Goal: Transaction & Acquisition: Obtain resource

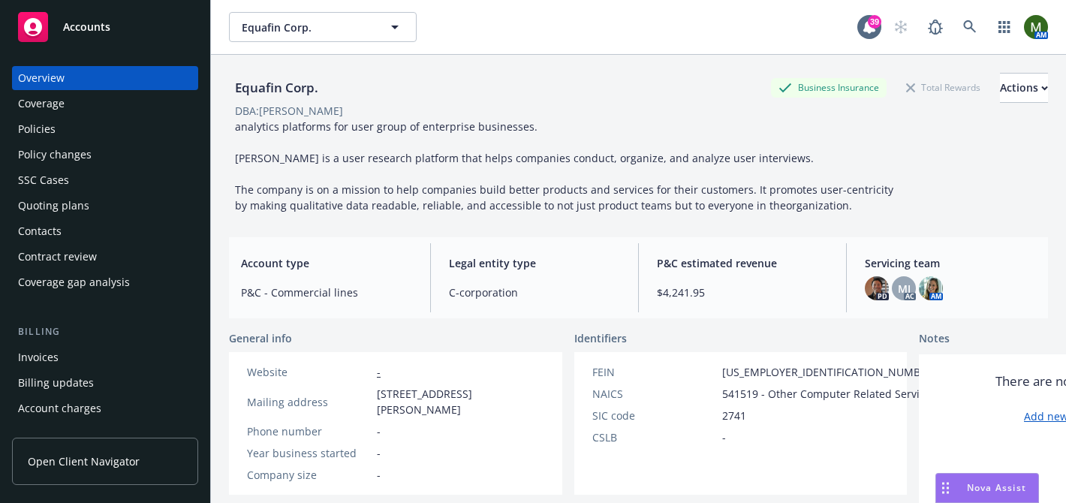
click at [128, 135] on div "Policies" at bounding box center [105, 129] width 174 height 24
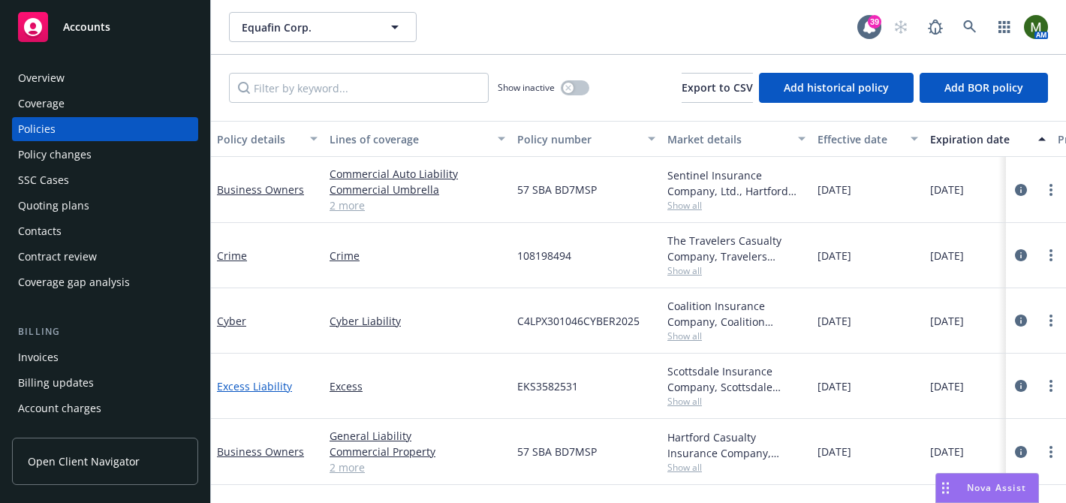
click at [253, 381] on link "Excess Liability" at bounding box center [254, 386] width 75 height 14
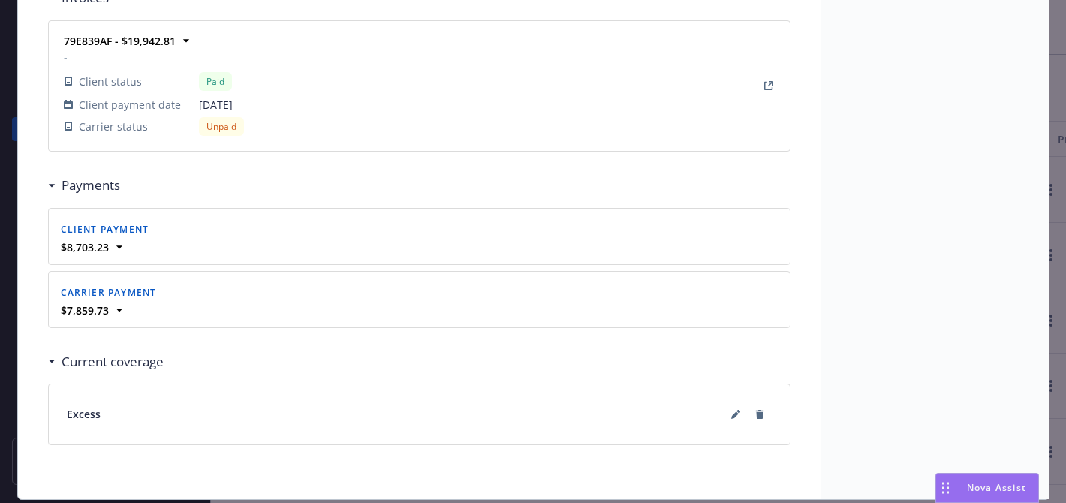
scroll to position [1382, 0]
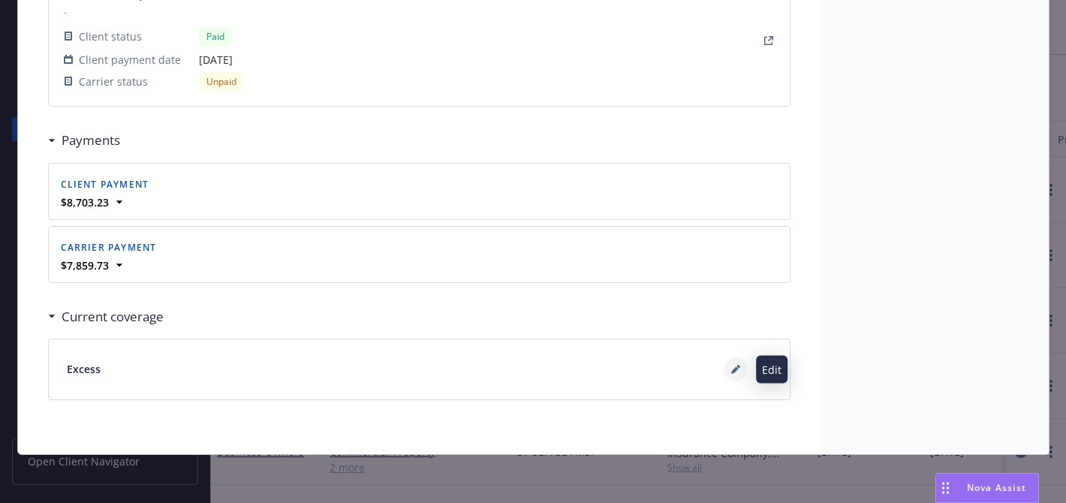
click at [731, 367] on icon at bounding box center [735, 369] width 9 height 9
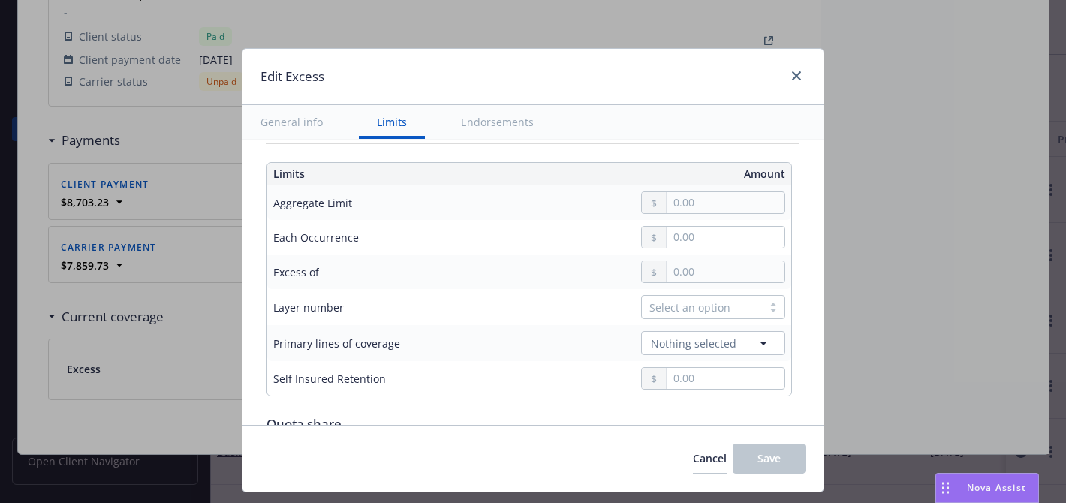
scroll to position [486, 0]
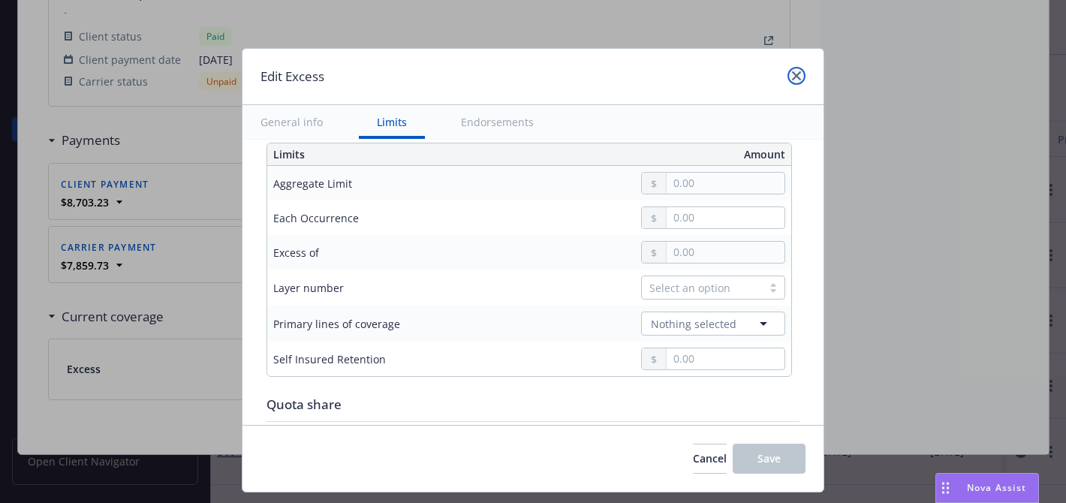
click at [799, 77] on link "close" at bounding box center [797, 76] width 18 height 18
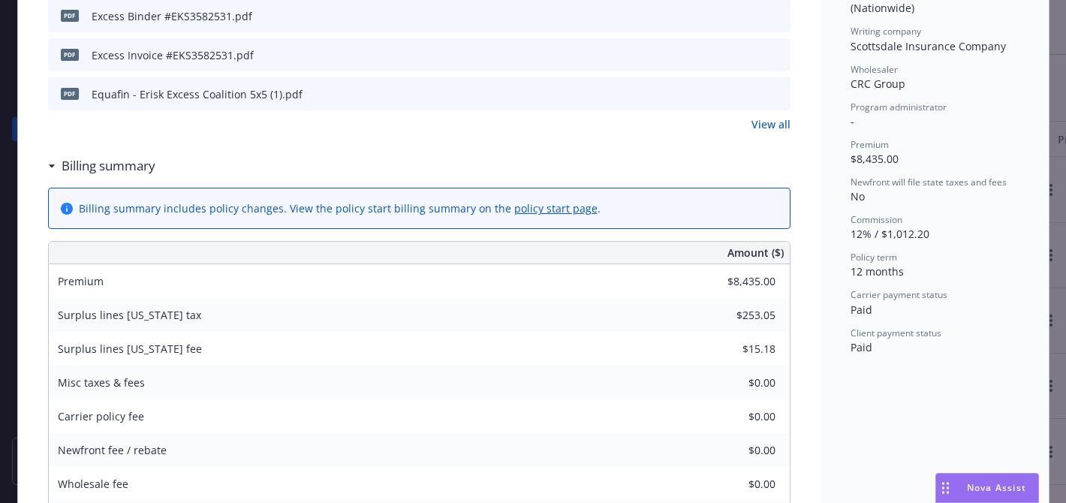
scroll to position [198, 0]
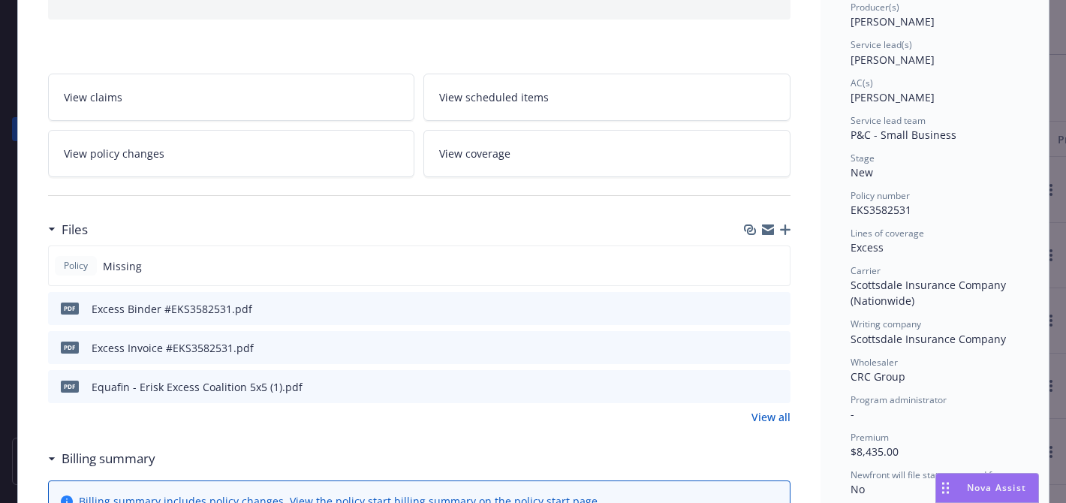
click at [774, 309] on icon "preview file" at bounding box center [777, 308] width 14 height 11
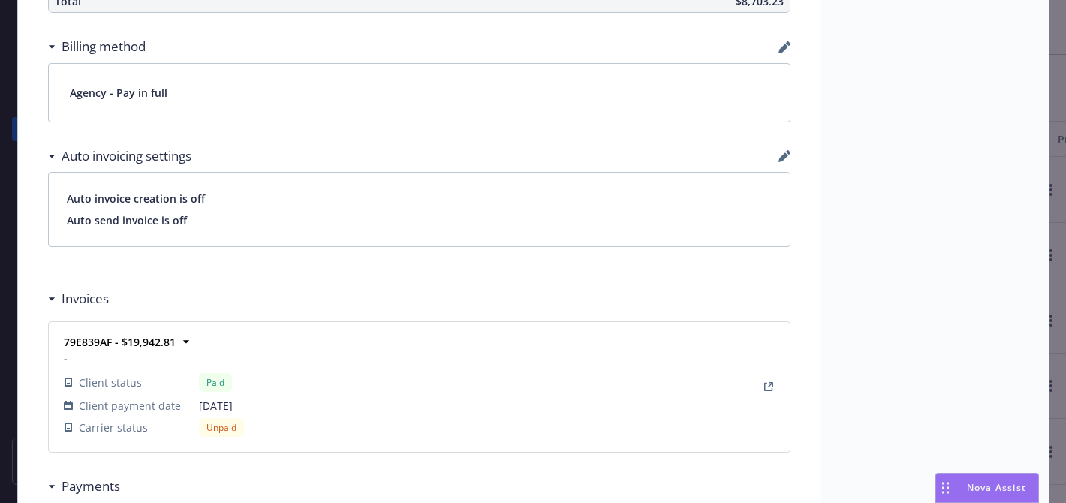
scroll to position [1382, 0]
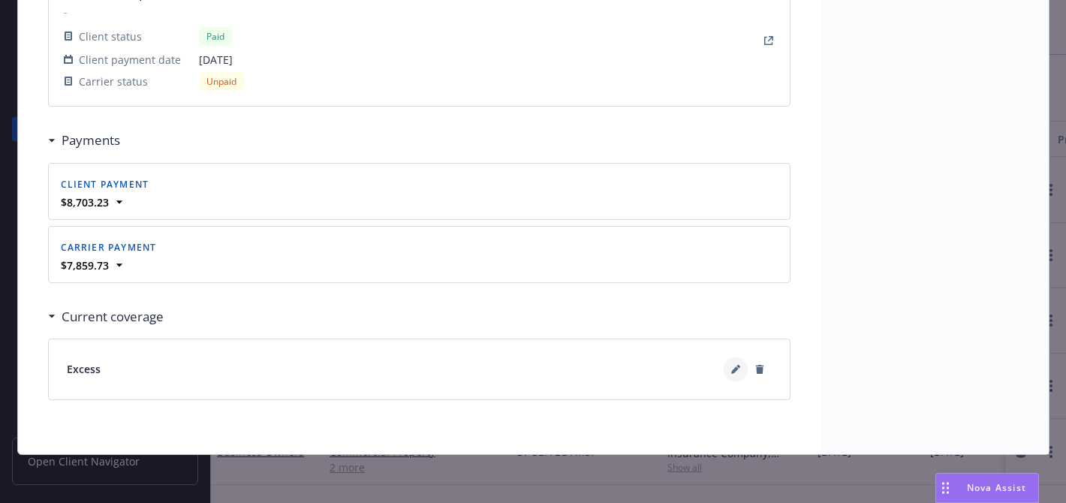
click at [735, 368] on icon at bounding box center [735, 370] width 8 height 8
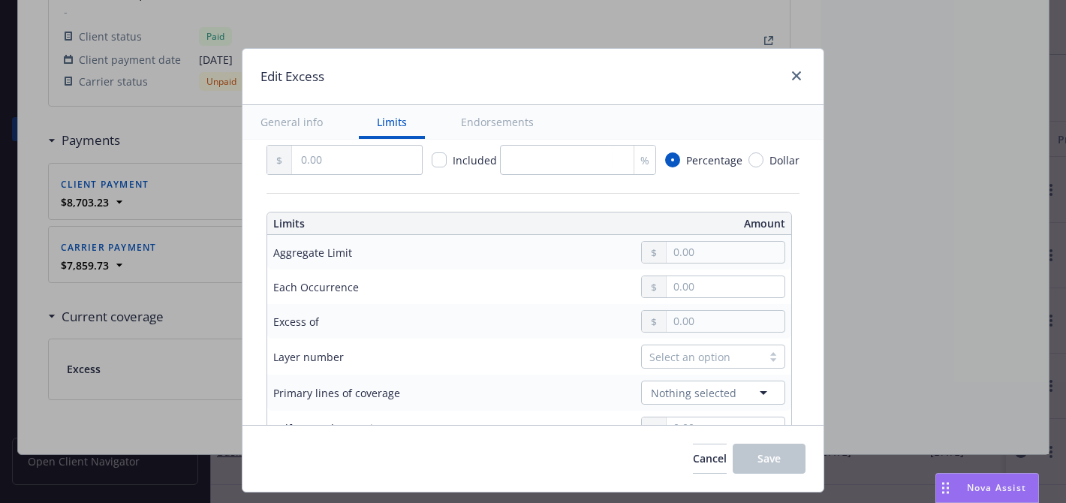
scroll to position [420, 0]
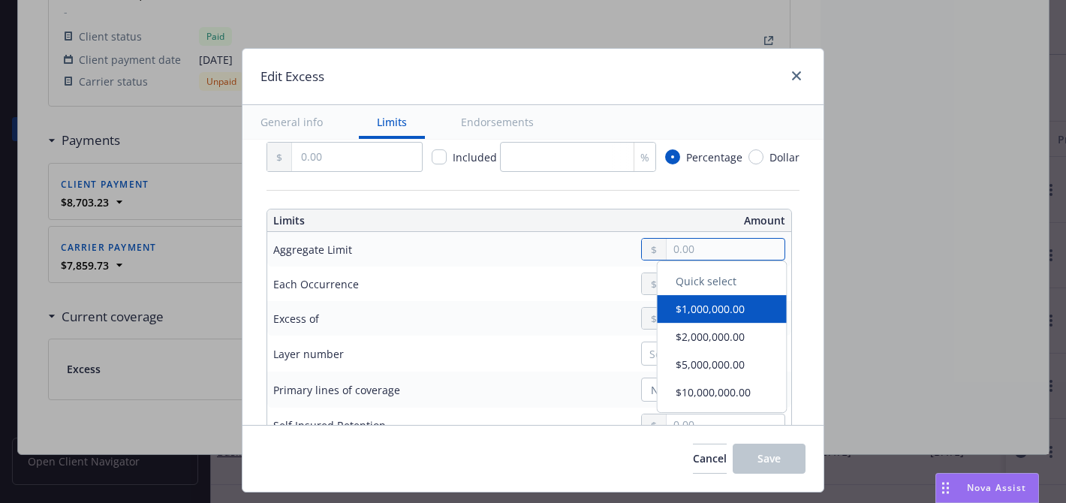
click at [712, 252] on input "text" at bounding box center [726, 249] width 118 height 21
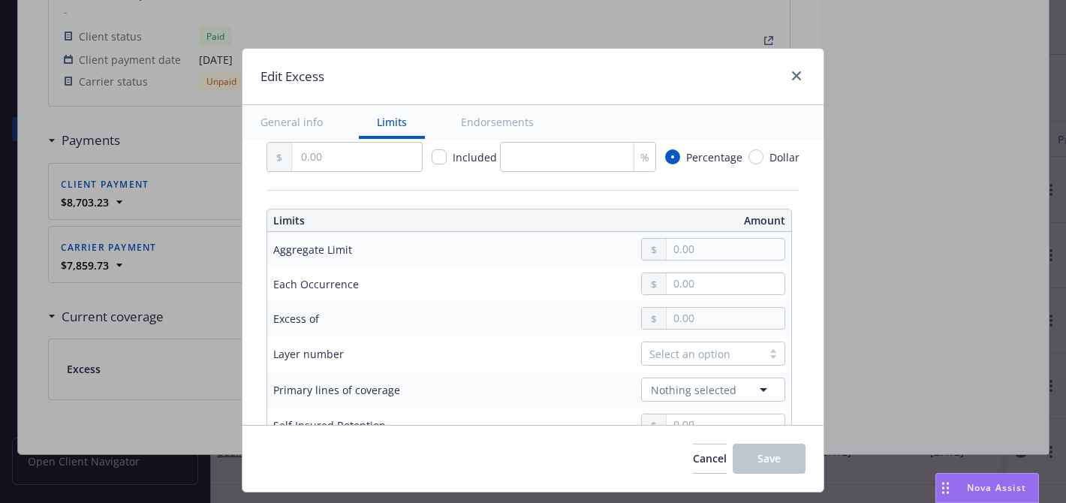
type input "5,000,000.00"
click at [701, 369] on button "$5,000,000.00" at bounding box center [722, 371] width 129 height 28
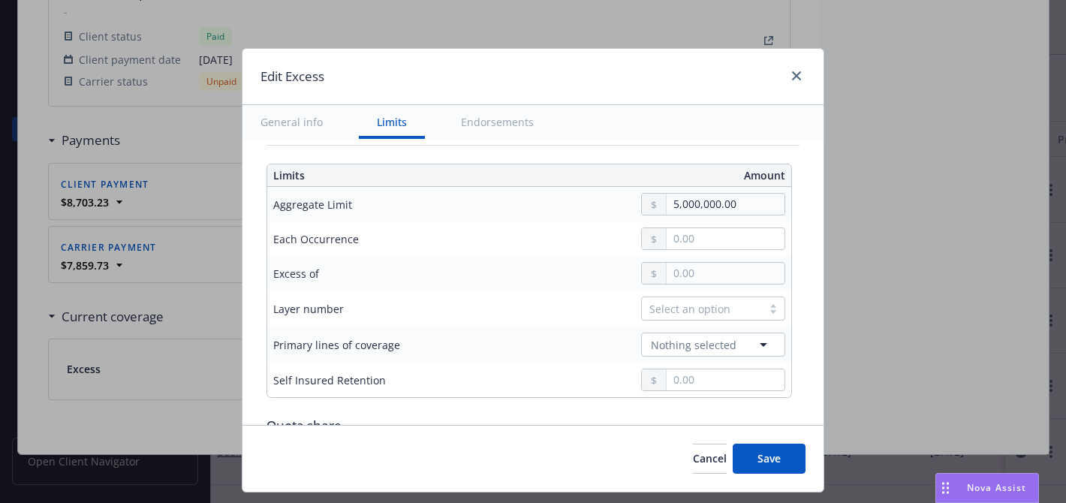
scroll to position [464, 0]
click at [772, 481] on div "Cancel Save" at bounding box center [533, 458] width 581 height 67
click at [774, 460] on span "Save" at bounding box center [769, 458] width 23 height 14
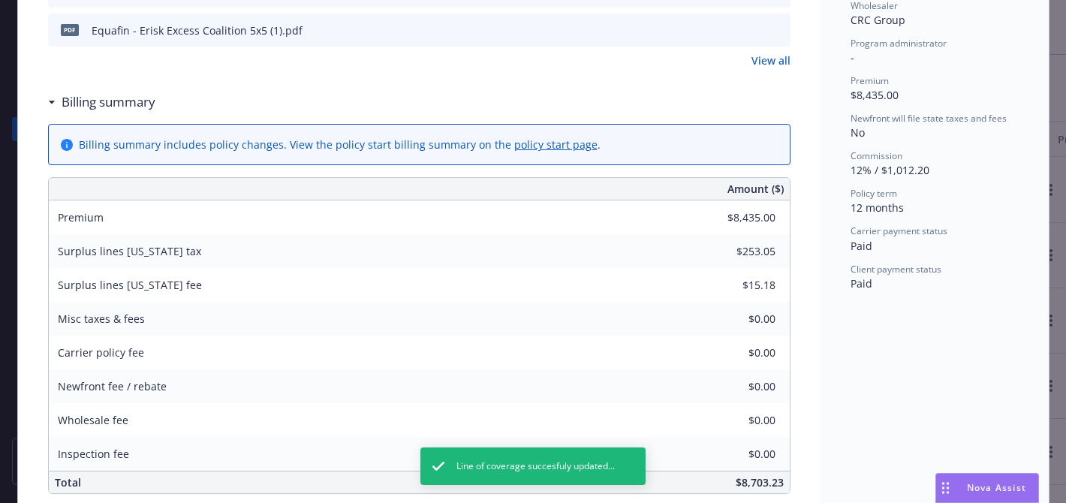
scroll to position [0, 0]
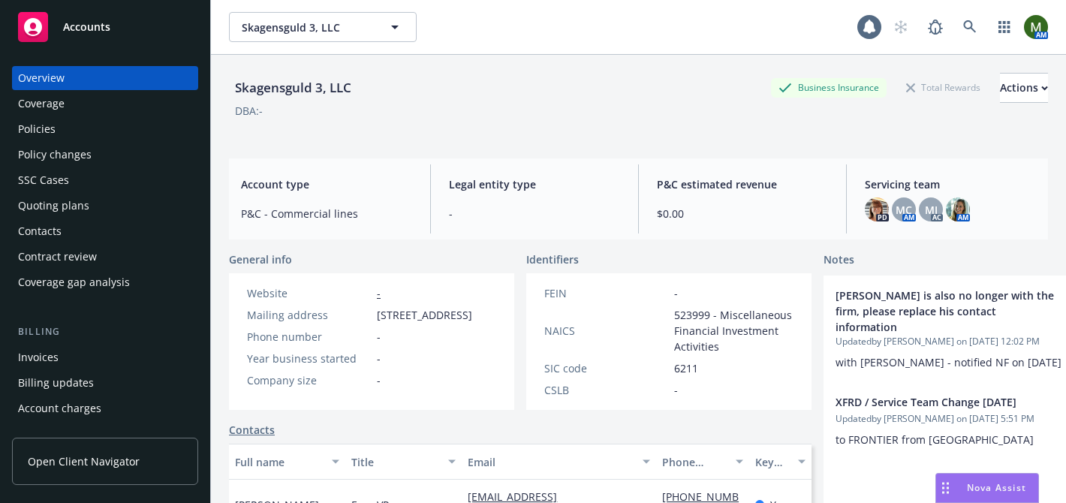
click at [145, 128] on div "Policies" at bounding box center [105, 129] width 174 height 24
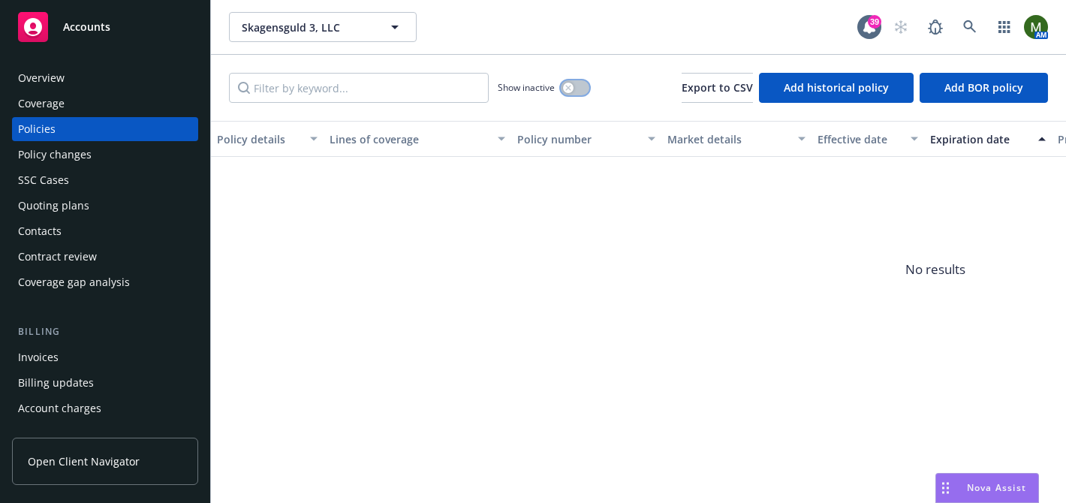
click at [573, 86] on div "button" at bounding box center [568, 88] width 11 height 11
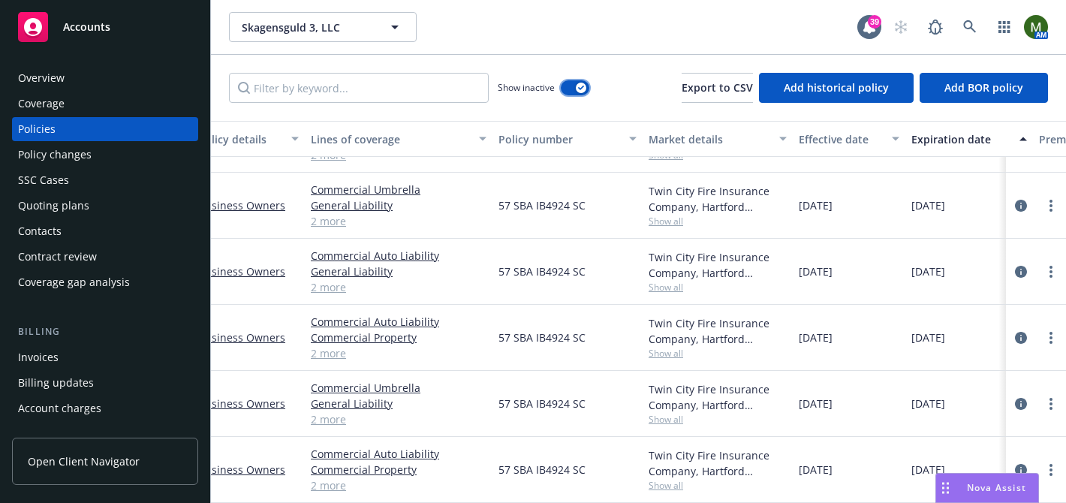
scroll to position [116, 0]
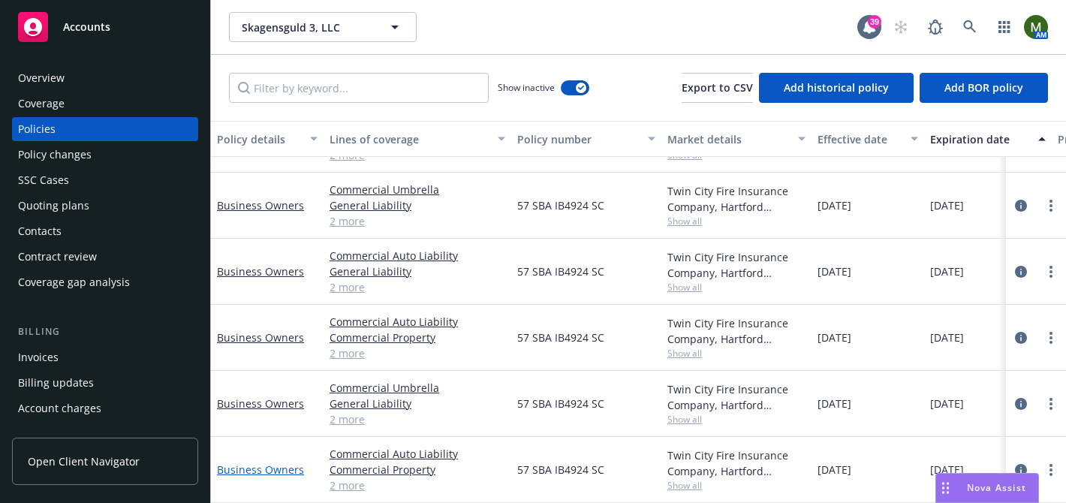
click at [256, 466] on link "Business Owners" at bounding box center [260, 470] width 87 height 14
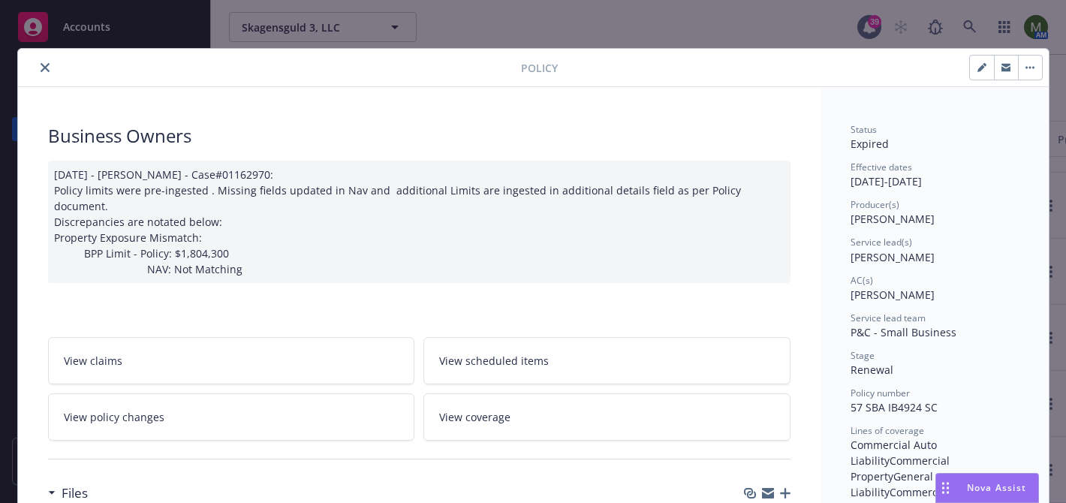
click at [45, 71] on icon "close" at bounding box center [45, 67] width 9 height 9
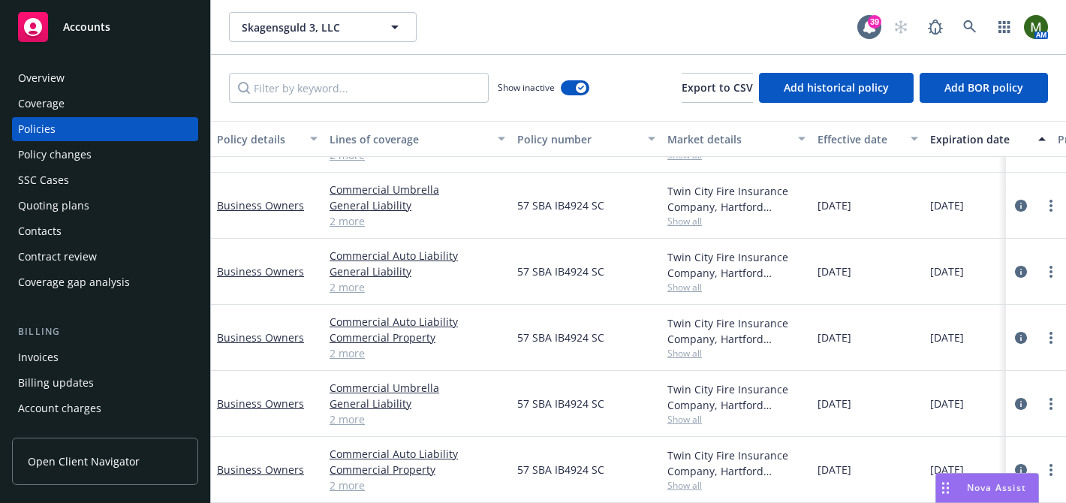
click at [47, 73] on div "Overview" at bounding box center [41, 78] width 47 height 24
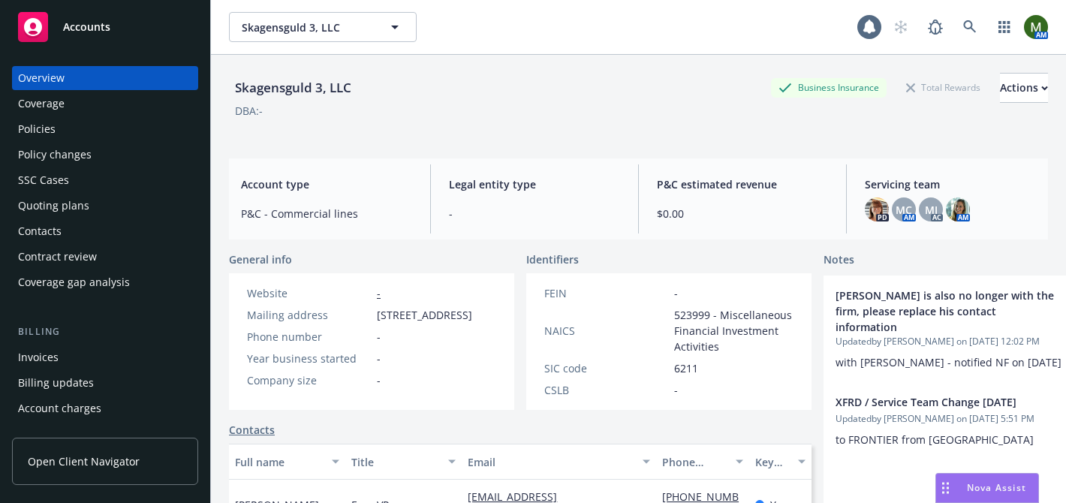
click at [294, 84] on div "Skagensguld 3, LLC" at bounding box center [293, 88] width 128 height 20
copy div "Skagensguld 3, LLC"
click at [89, 230] on div "Contacts" at bounding box center [105, 231] width 174 height 24
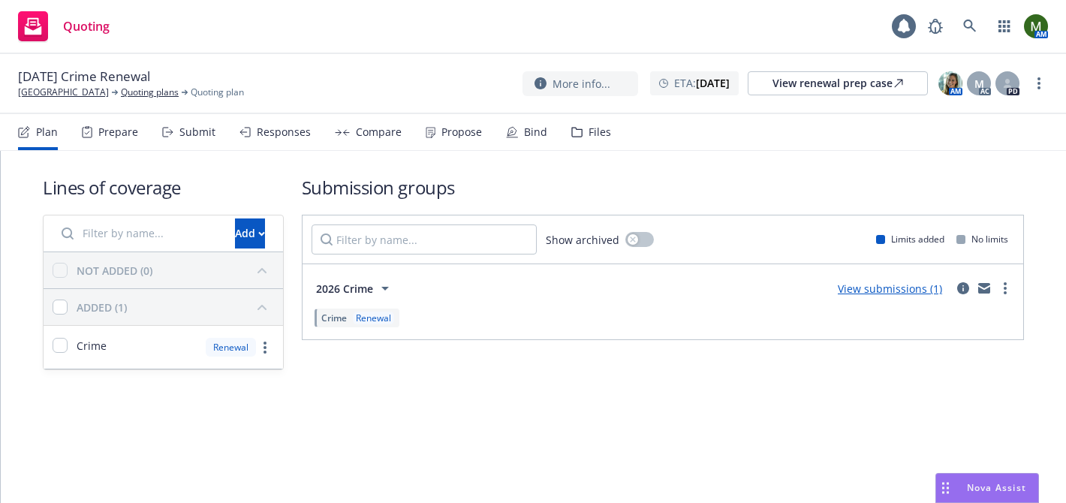
click at [187, 138] on div "Submit" at bounding box center [197, 132] width 36 height 12
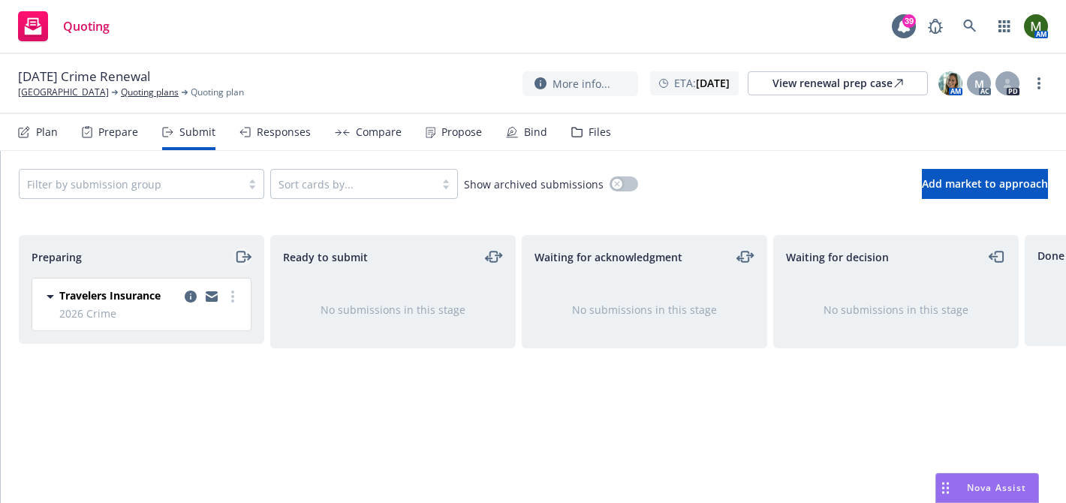
click at [243, 263] on icon "moveRight" at bounding box center [242, 257] width 17 height 18
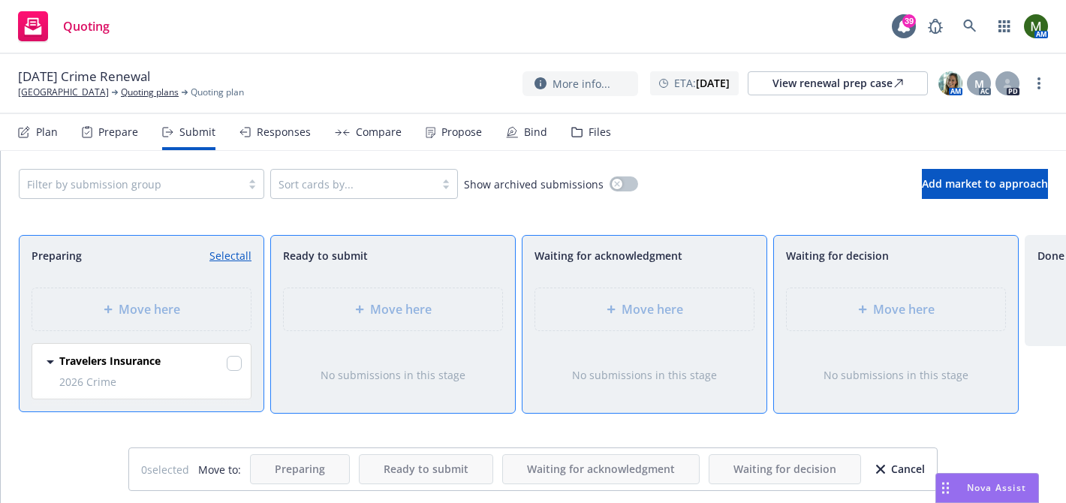
click at [243, 263] on link "Select all" at bounding box center [231, 256] width 42 height 16
checkbox input "true"
click at [376, 317] on span "Move here" at bounding box center [401, 309] width 62 height 18
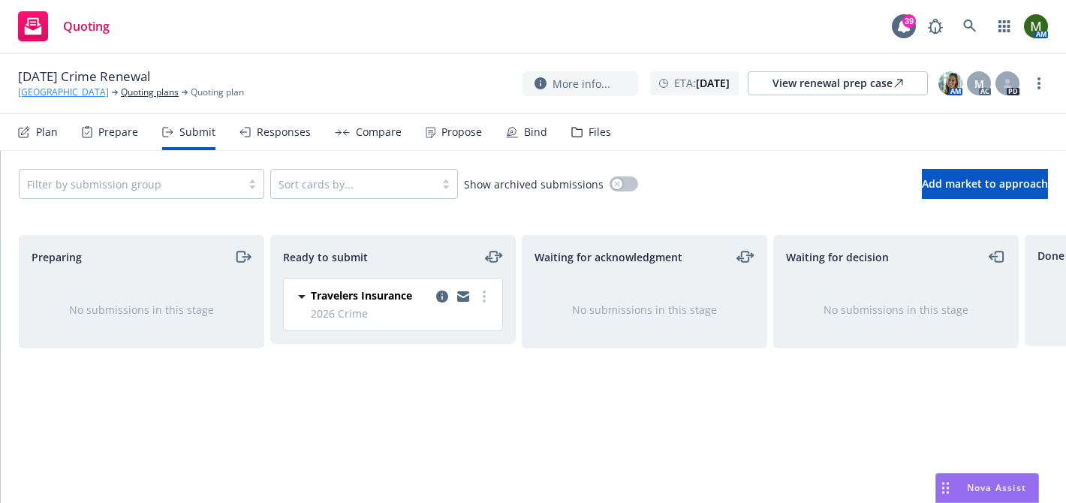
click at [77, 90] on link "Suncoast Preparatory Academy" at bounding box center [63, 93] width 91 height 14
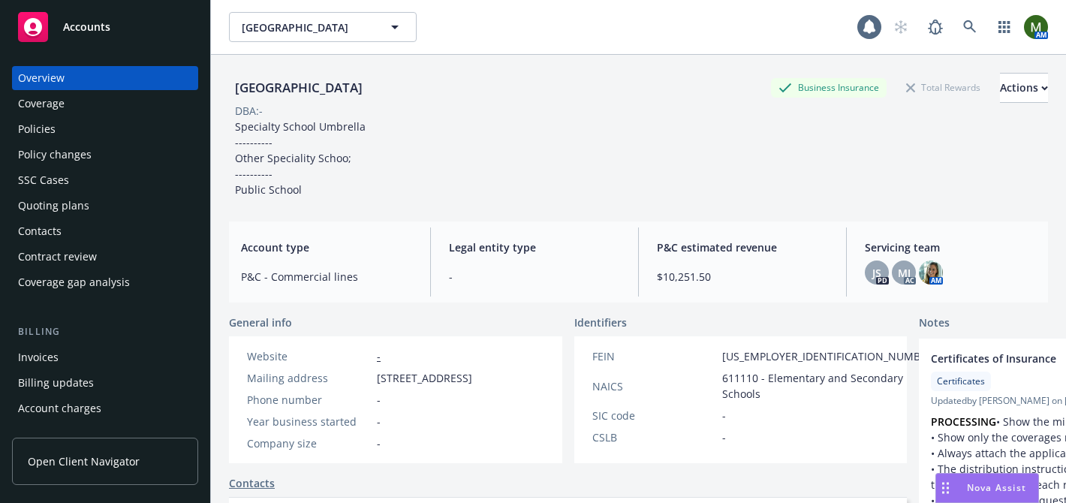
click at [72, 131] on div "Policies" at bounding box center [105, 129] width 174 height 24
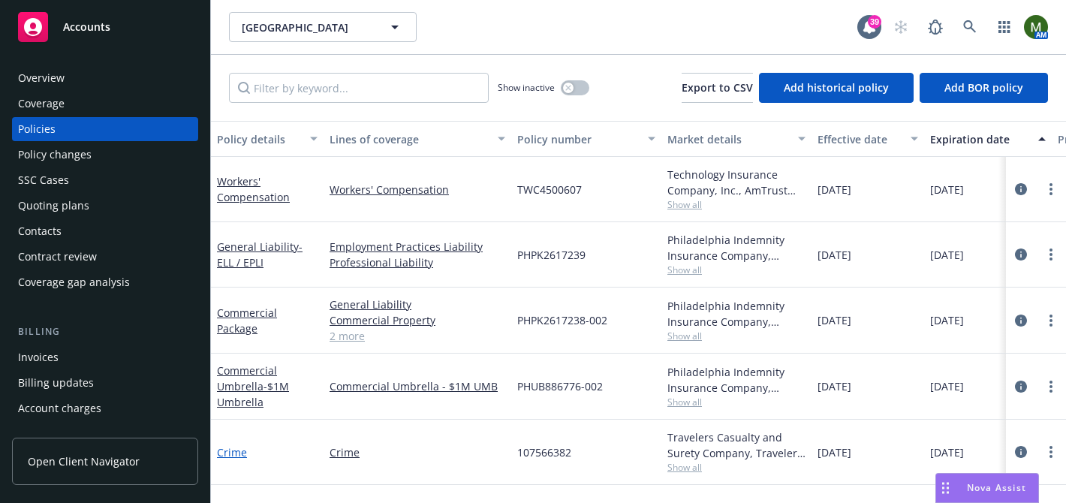
click at [222, 454] on link "Crime" at bounding box center [232, 452] width 30 height 14
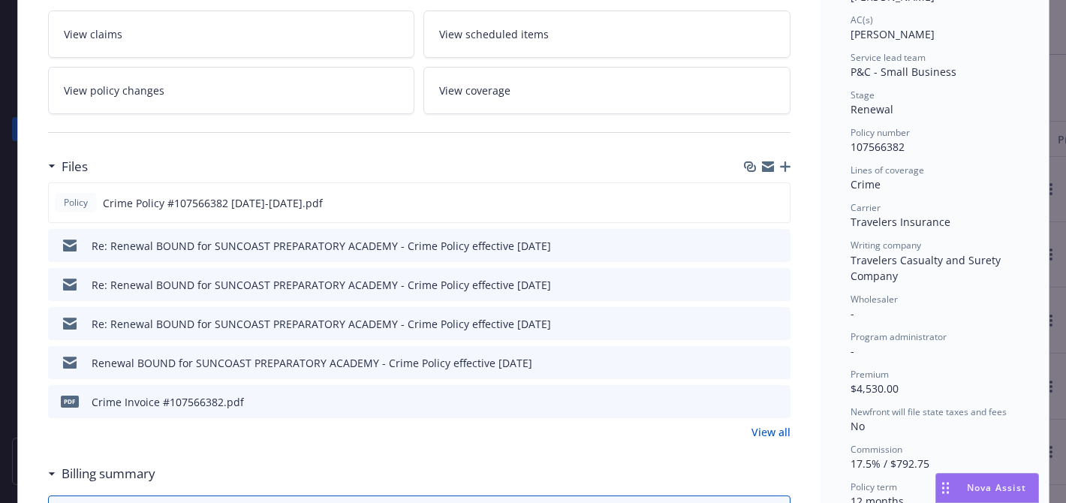
scroll to position [267, 0]
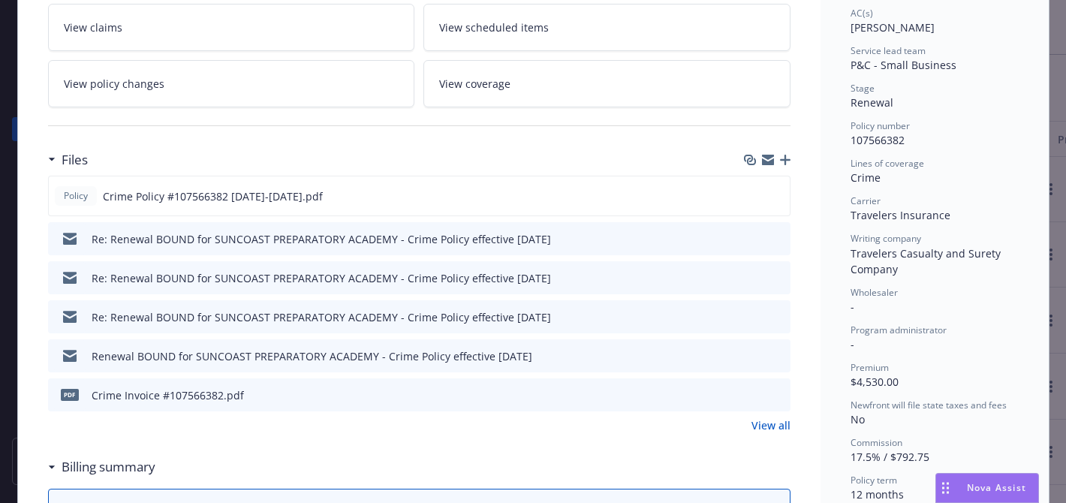
click at [774, 420] on link "View all" at bounding box center [771, 426] width 39 height 16
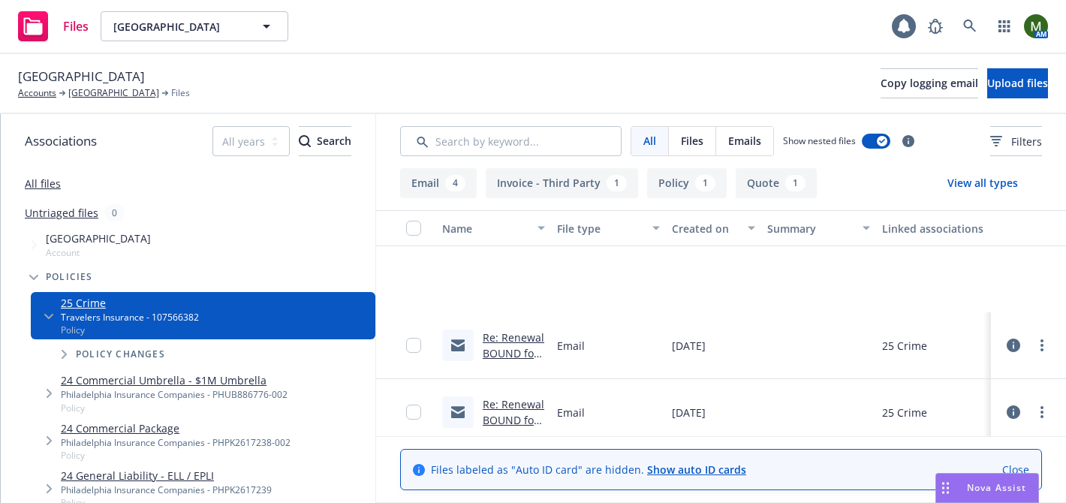
scroll to position [276, 0]
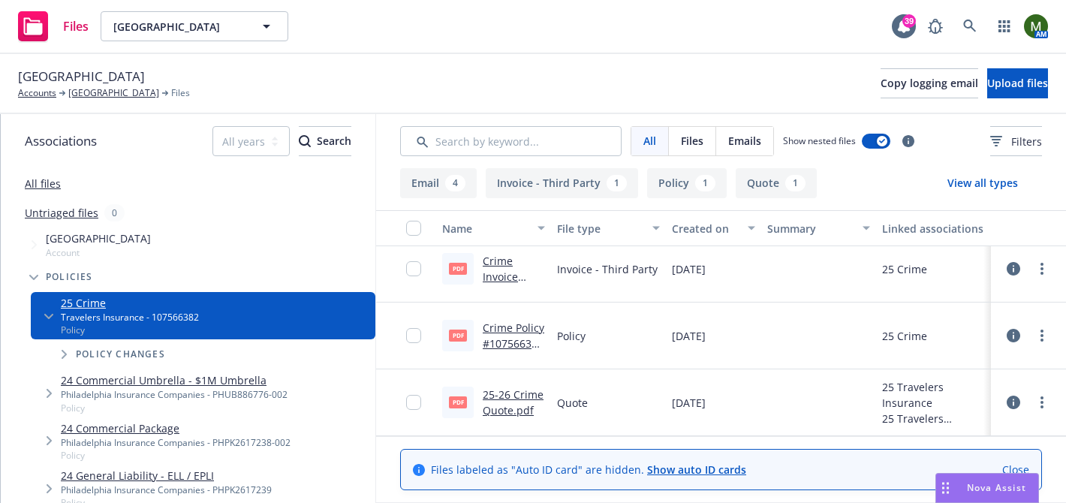
click at [515, 393] on link "25-26 Crime Quote.pdf" at bounding box center [513, 402] width 61 height 30
click at [104, 95] on link "Suncoast Preparatory Academy" at bounding box center [113, 93] width 91 height 14
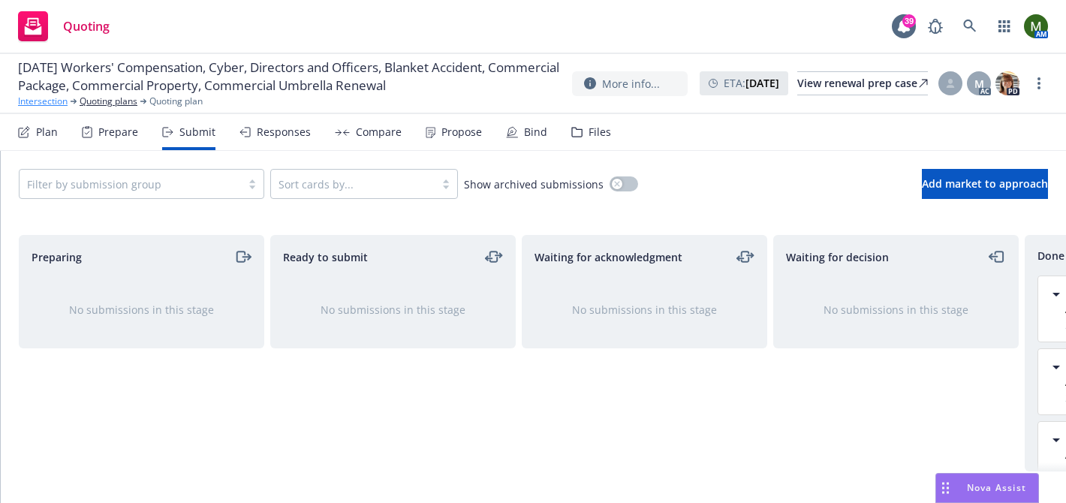
click at [50, 108] on link "Intersection" at bounding box center [43, 102] width 50 height 14
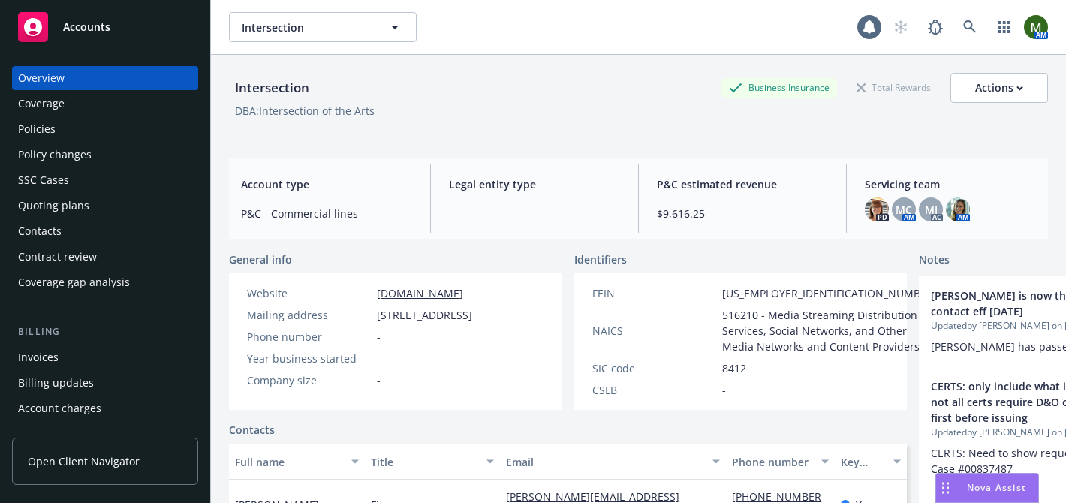
click at [93, 138] on div "Policies" at bounding box center [105, 129] width 174 height 24
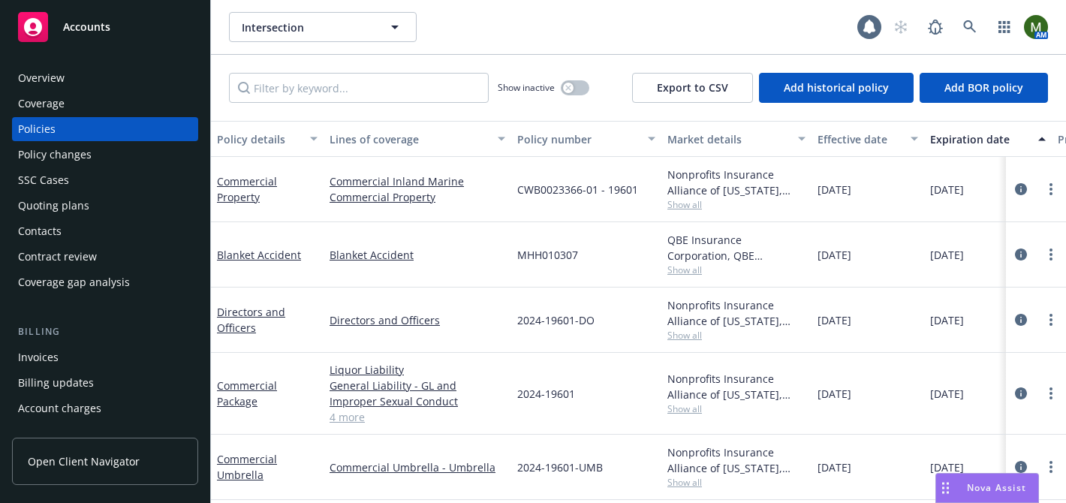
scroll to position [122, 0]
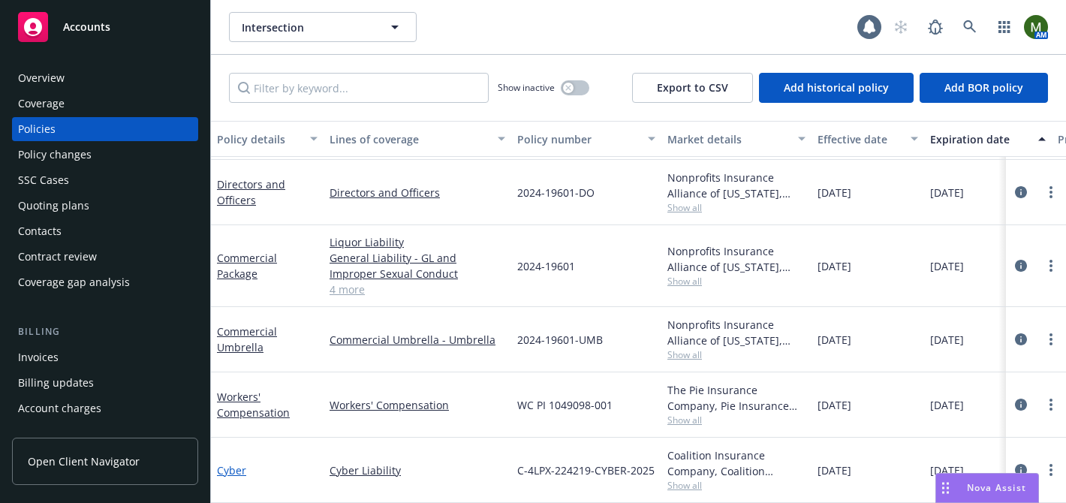
click at [237, 471] on link "Cyber" at bounding box center [231, 470] width 29 height 14
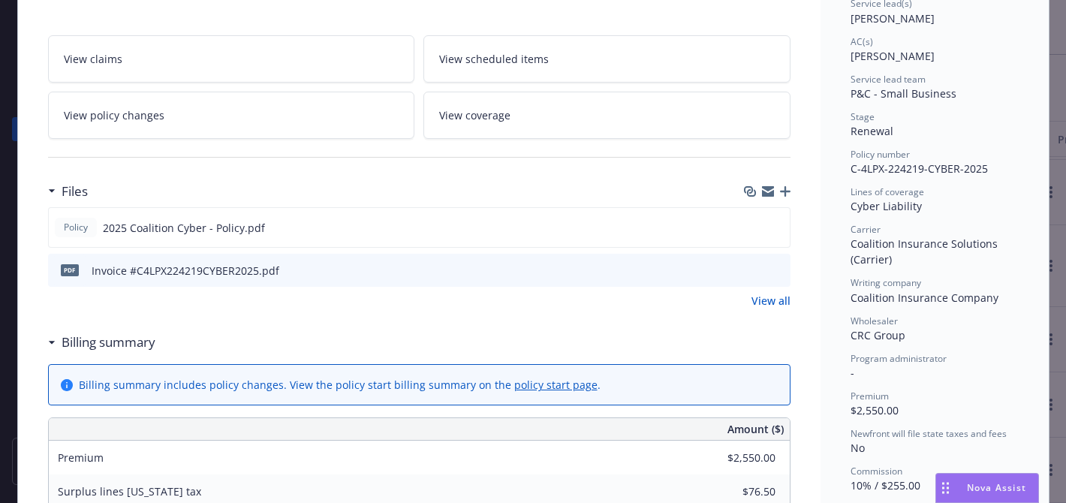
scroll to position [231, 0]
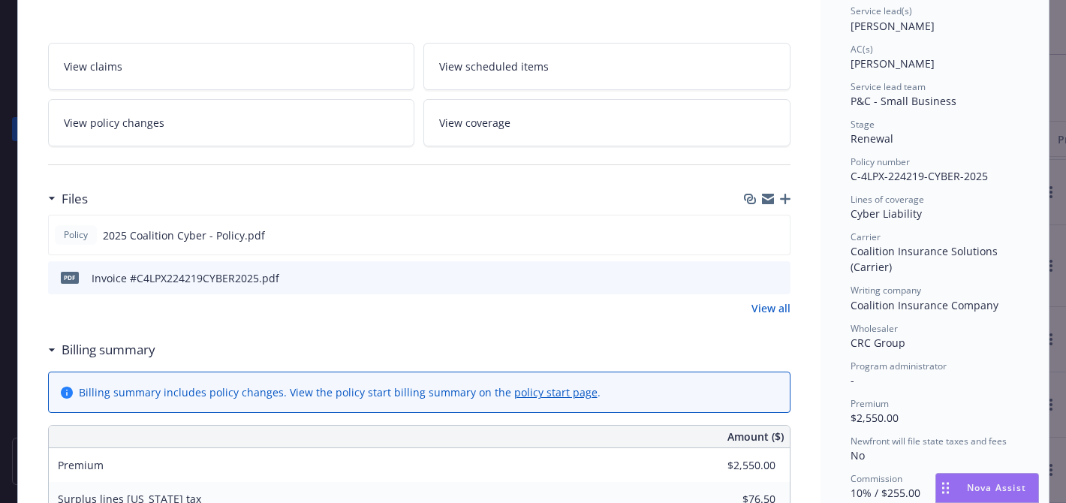
click at [751, 279] on icon "download file" at bounding box center [752, 277] width 12 height 12
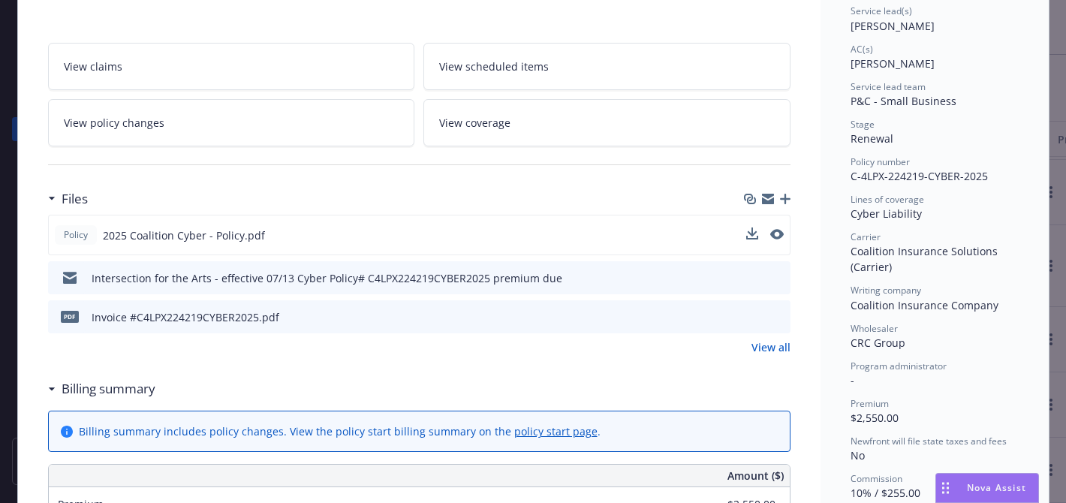
scroll to position [0, 0]
